Goal: Task Accomplishment & Management: Manage account settings

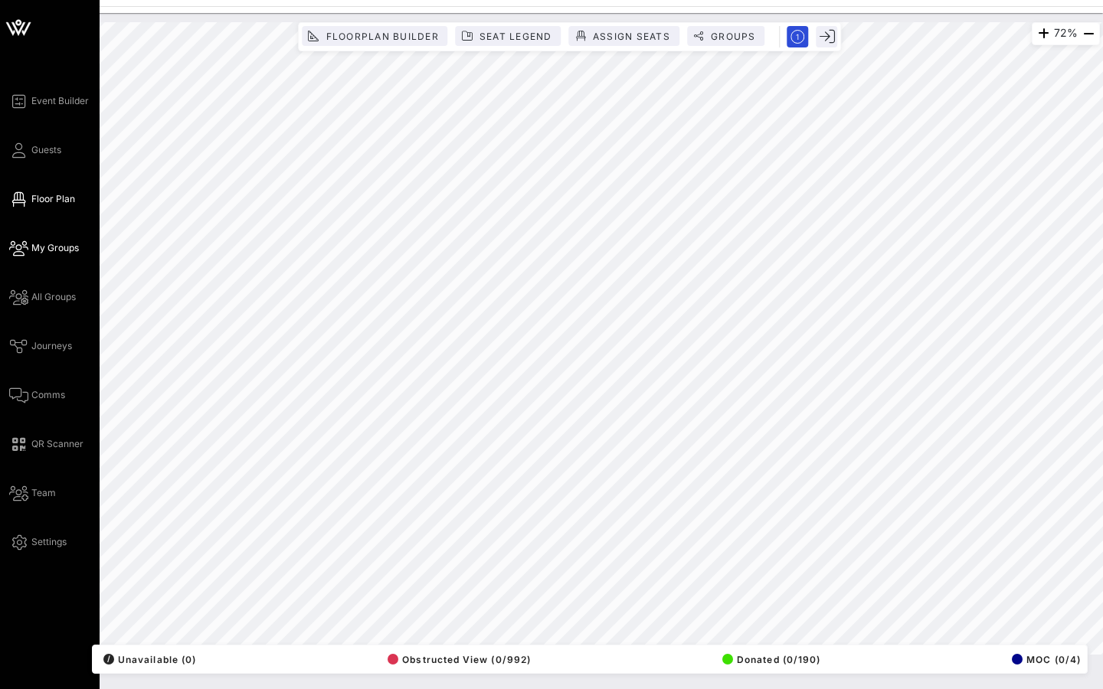
click at [68, 252] on span "My Groups" at bounding box center [54, 248] width 47 height 14
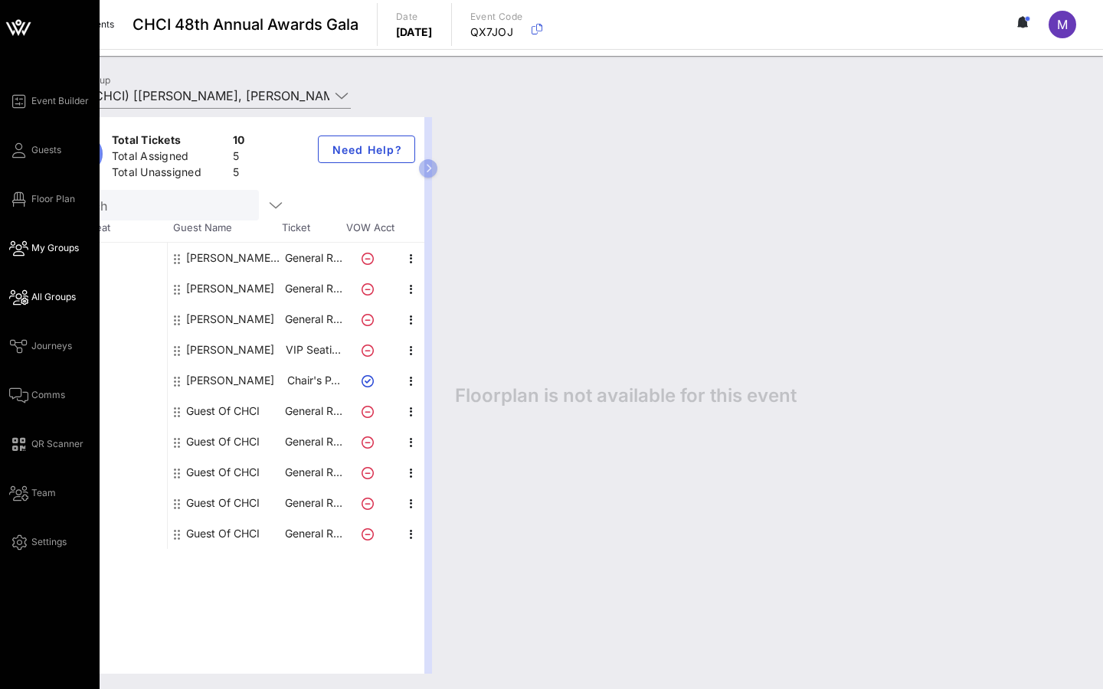
click at [49, 296] on span "All Groups" at bounding box center [53, 297] width 44 height 14
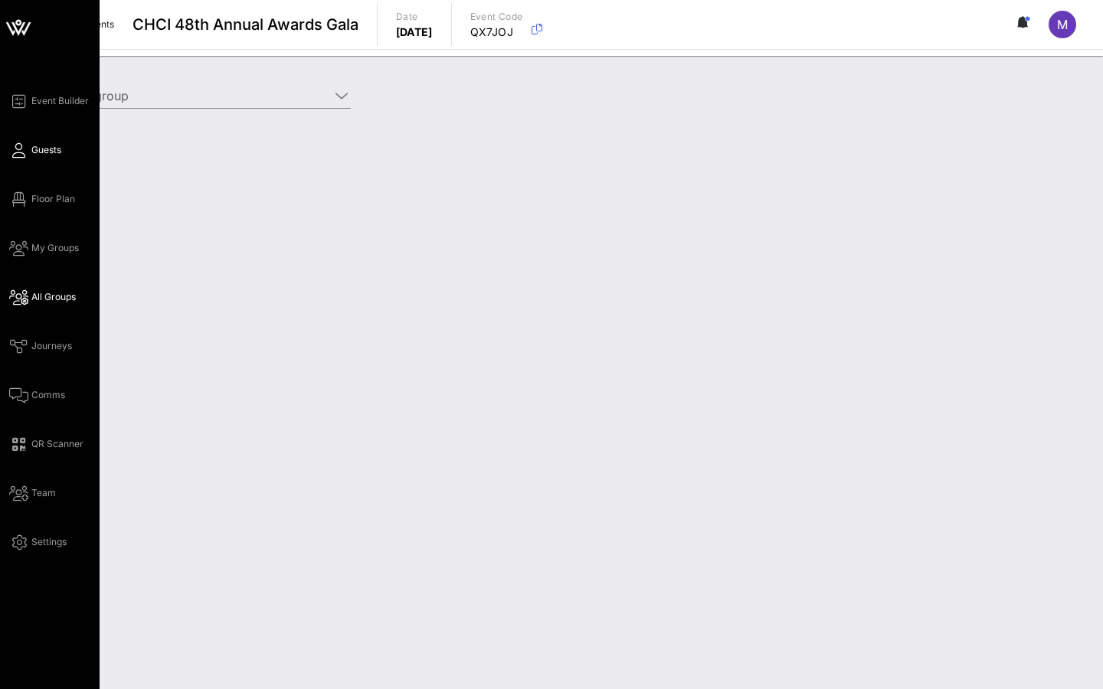
click at [51, 150] on span "Guests" at bounding box center [46, 150] width 30 height 14
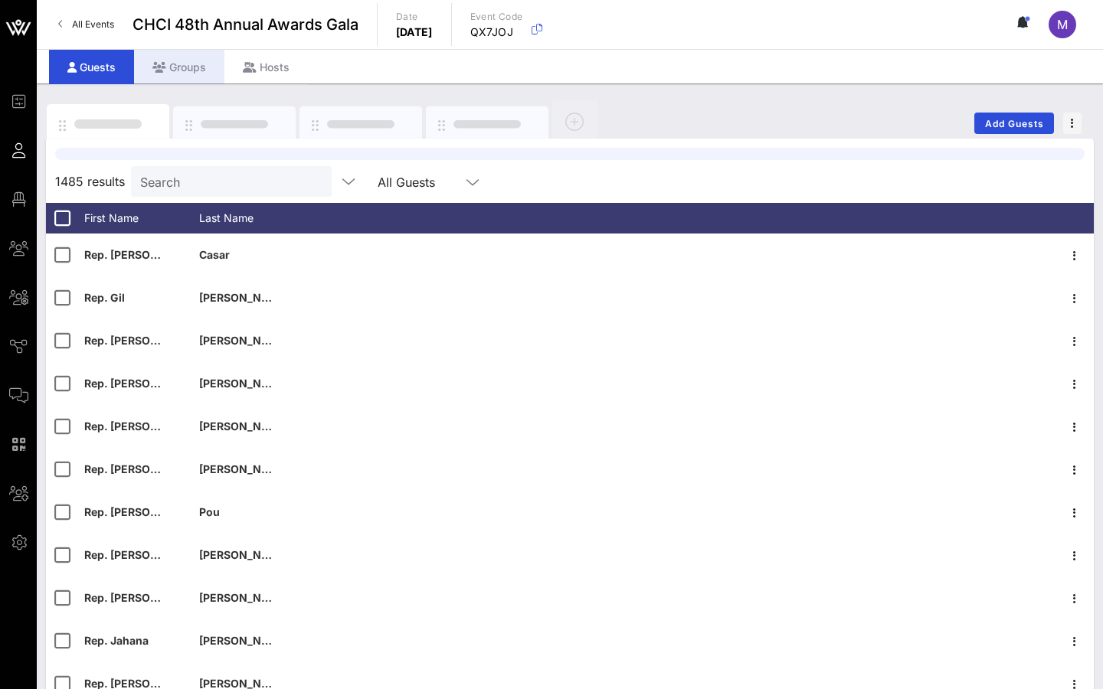
click at [180, 62] on div "Groups" at bounding box center [179, 67] width 90 height 34
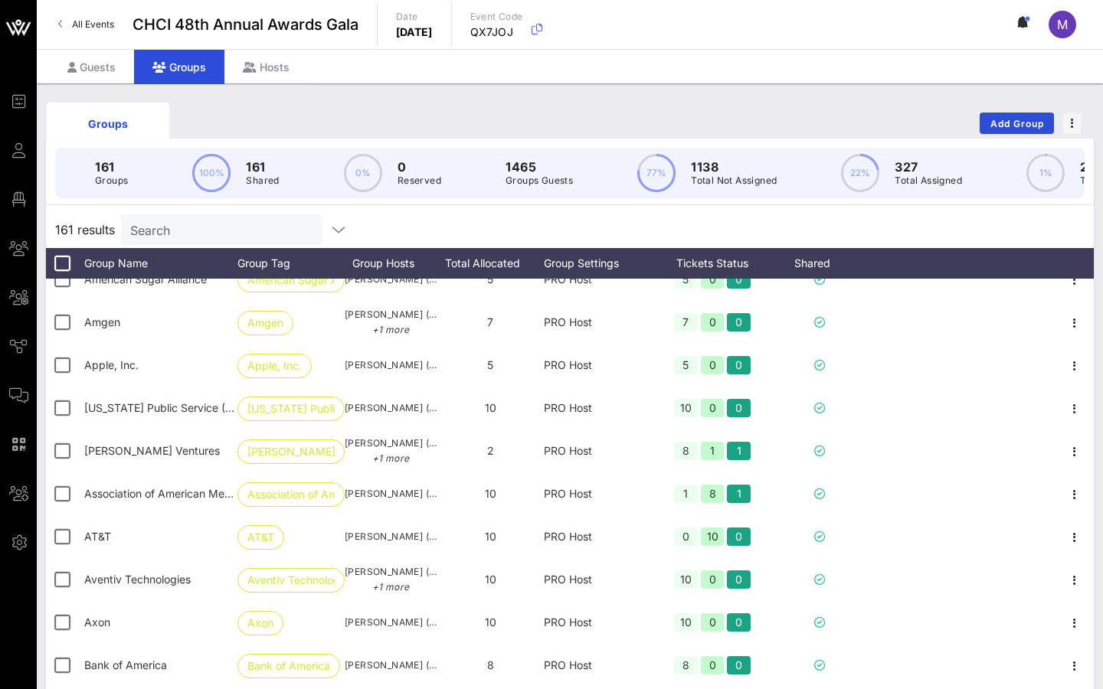
scroll to position [889, 0]
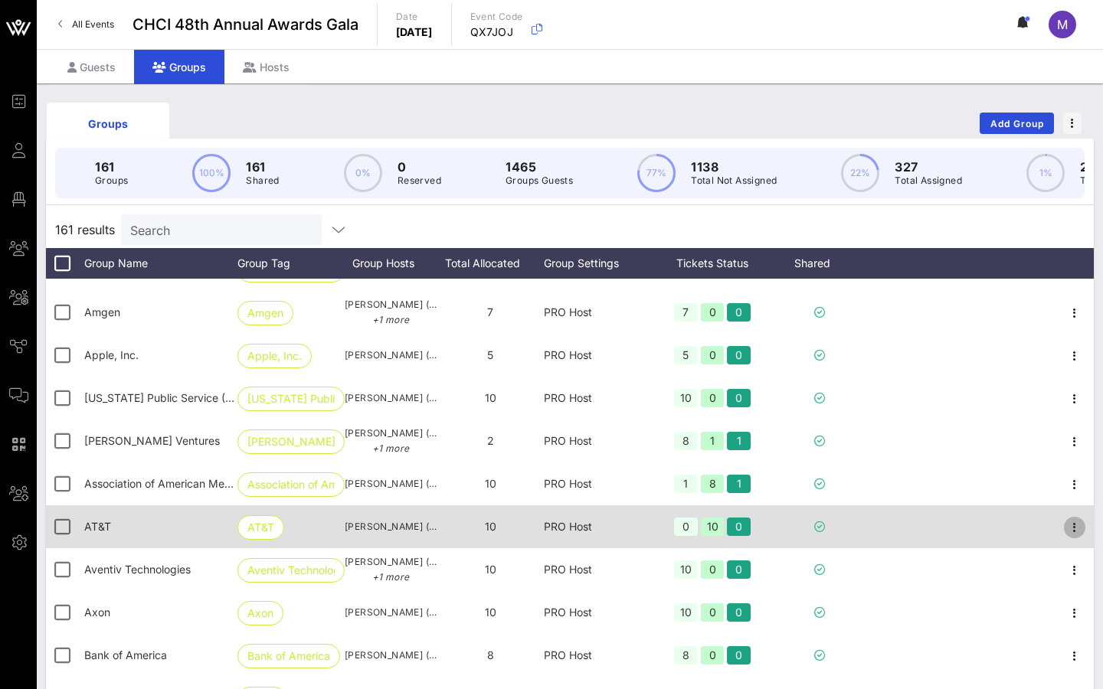
click at [1073, 522] on icon "button" at bounding box center [1074, 528] width 18 height 18
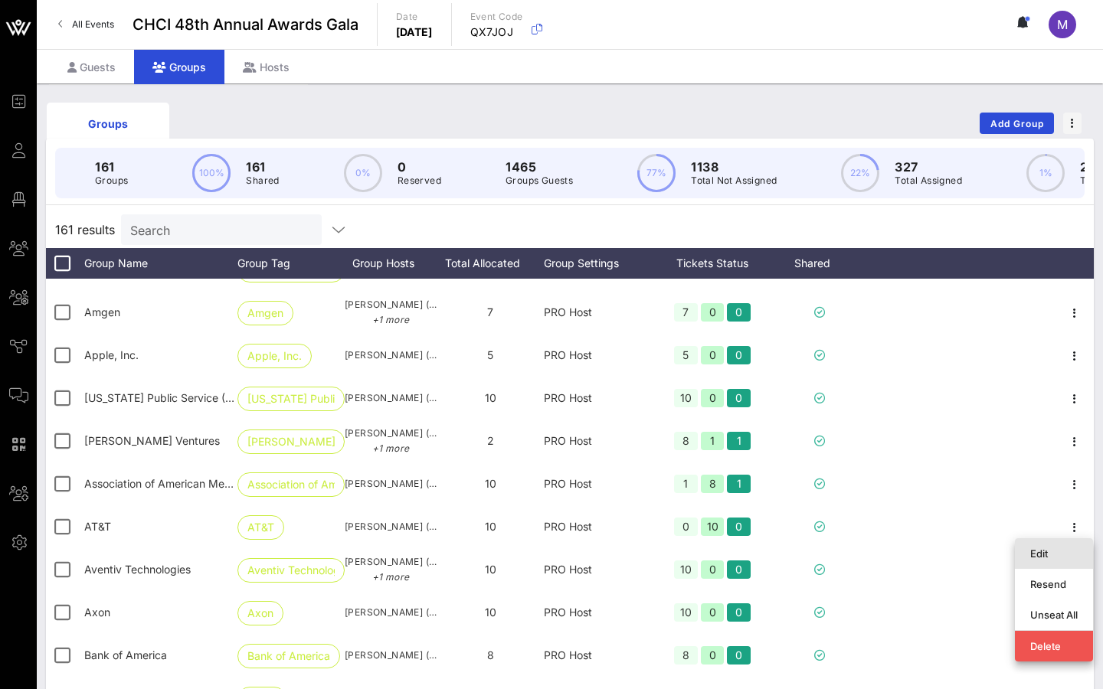
click at [1044, 552] on div "Edit" at bounding box center [1053, 554] width 47 height 12
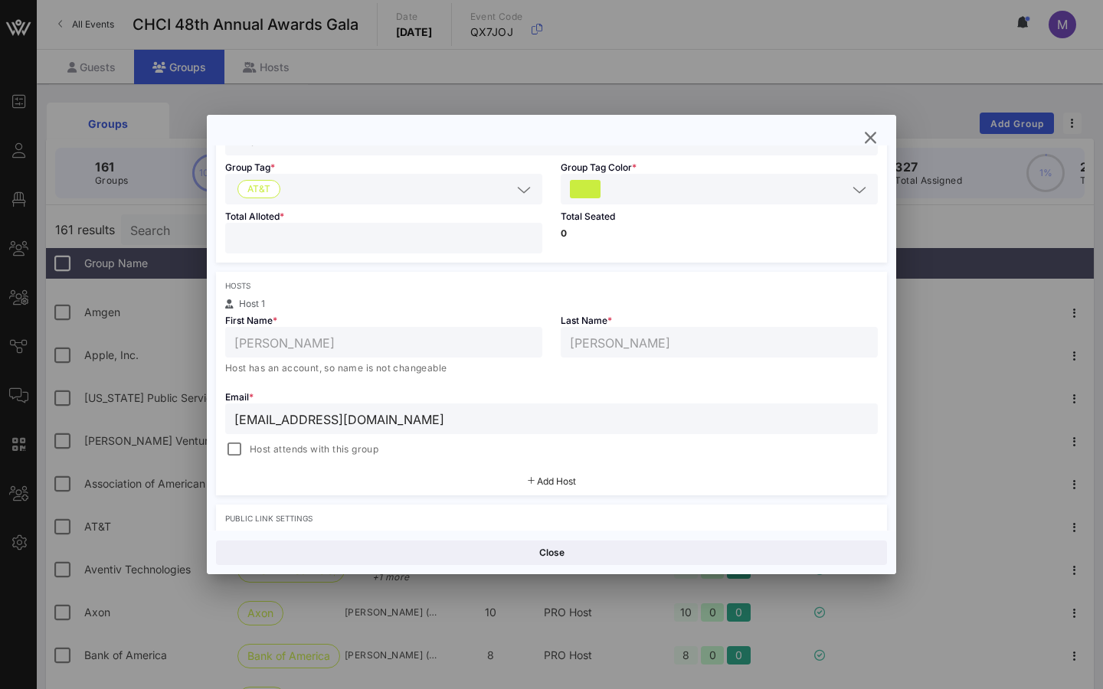
scroll to position [0, 0]
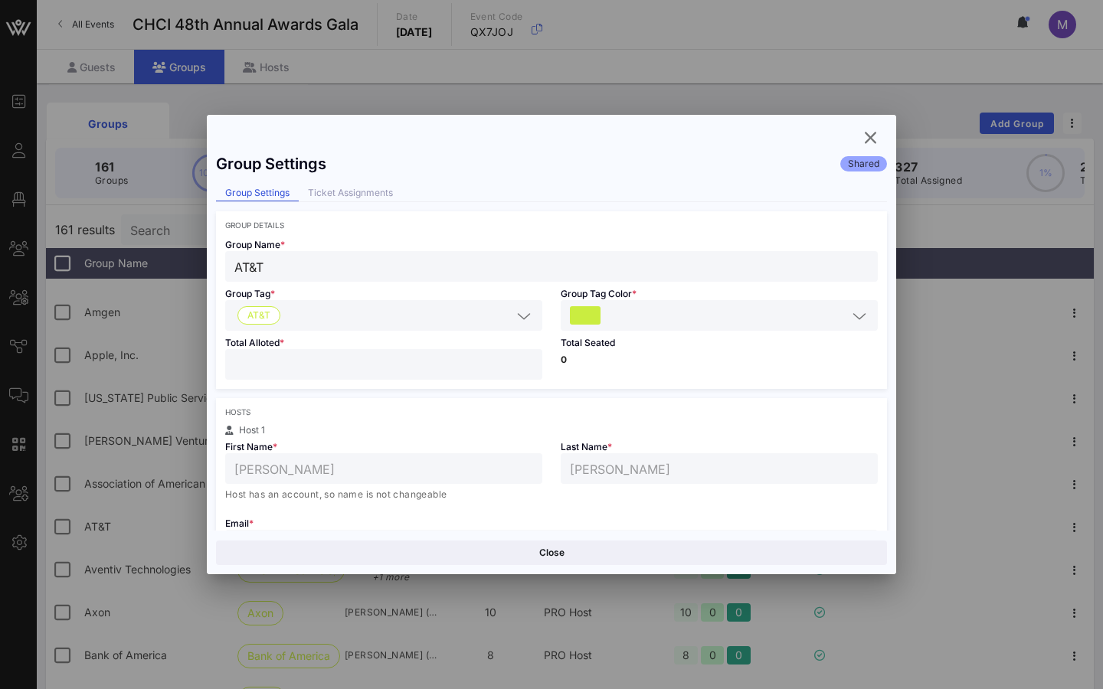
click at [368, 201] on div "Group Settings Ticket Assignments" at bounding box center [551, 193] width 671 height 17
click at [364, 193] on div "Ticket Assignments" at bounding box center [350, 193] width 103 height 16
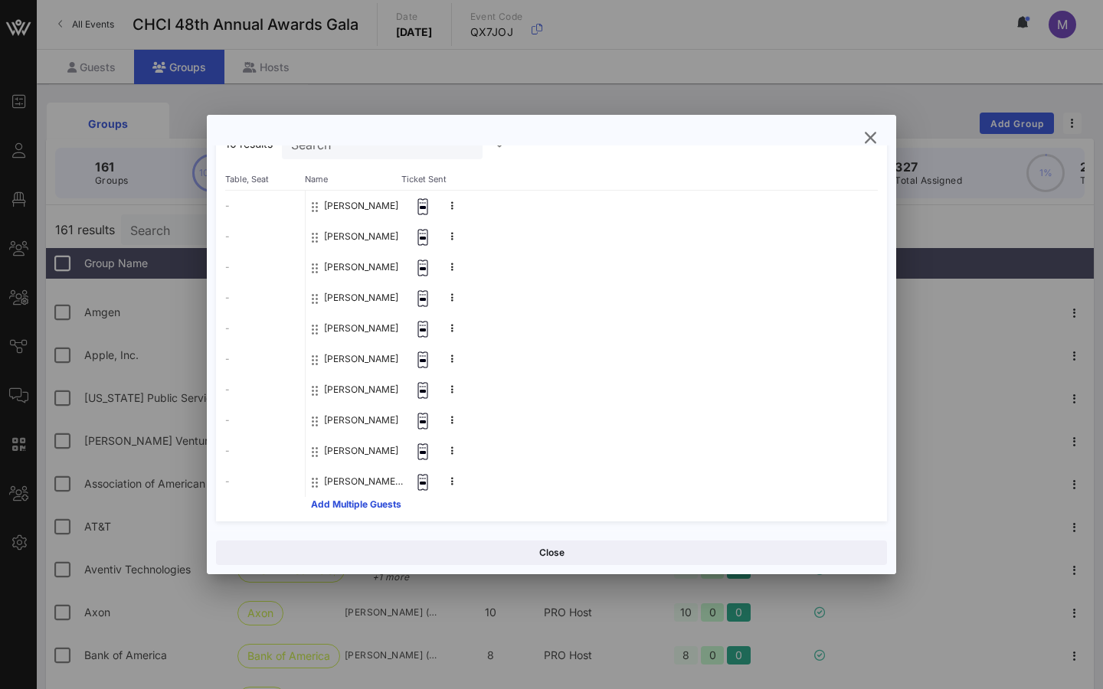
scroll to position [139, 0]
